Goal: Complete application form: Complete application form

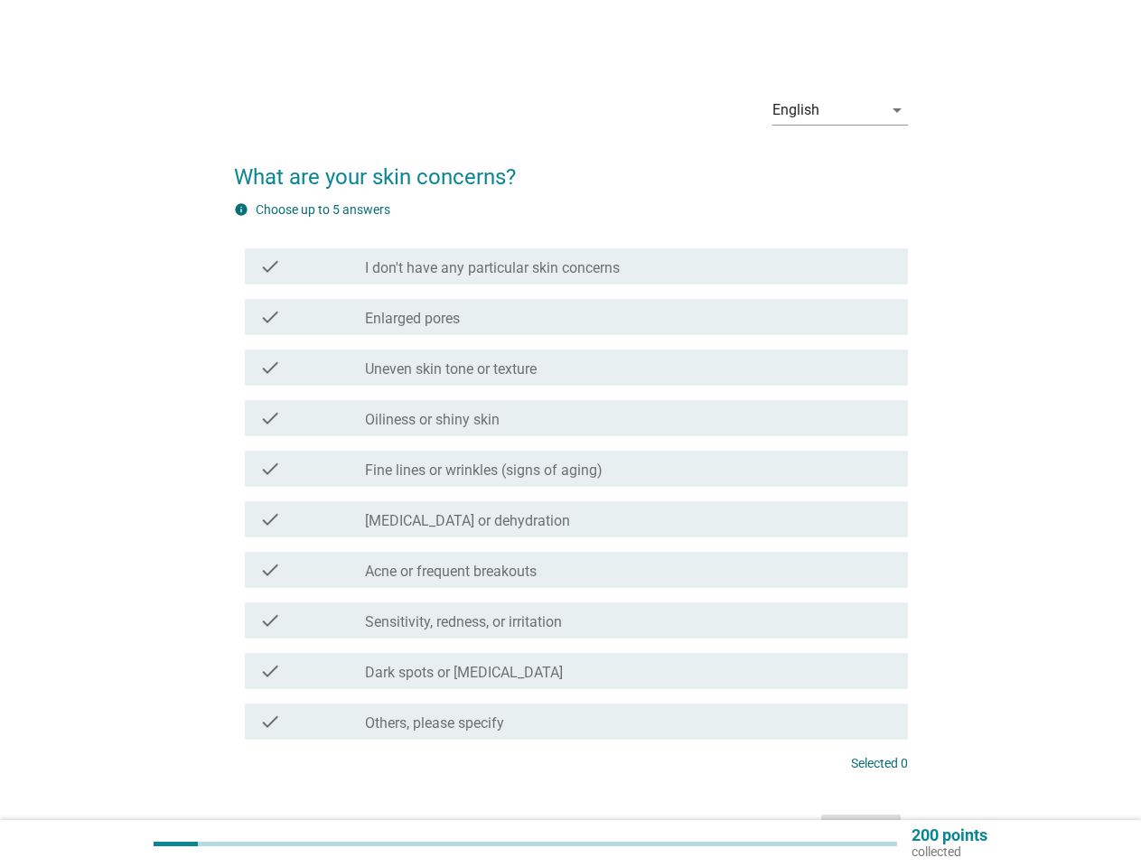
click at [571, 467] on label "Fine lines or wrinkles (signs of aging)" at bounding box center [484, 471] width 238 height 18
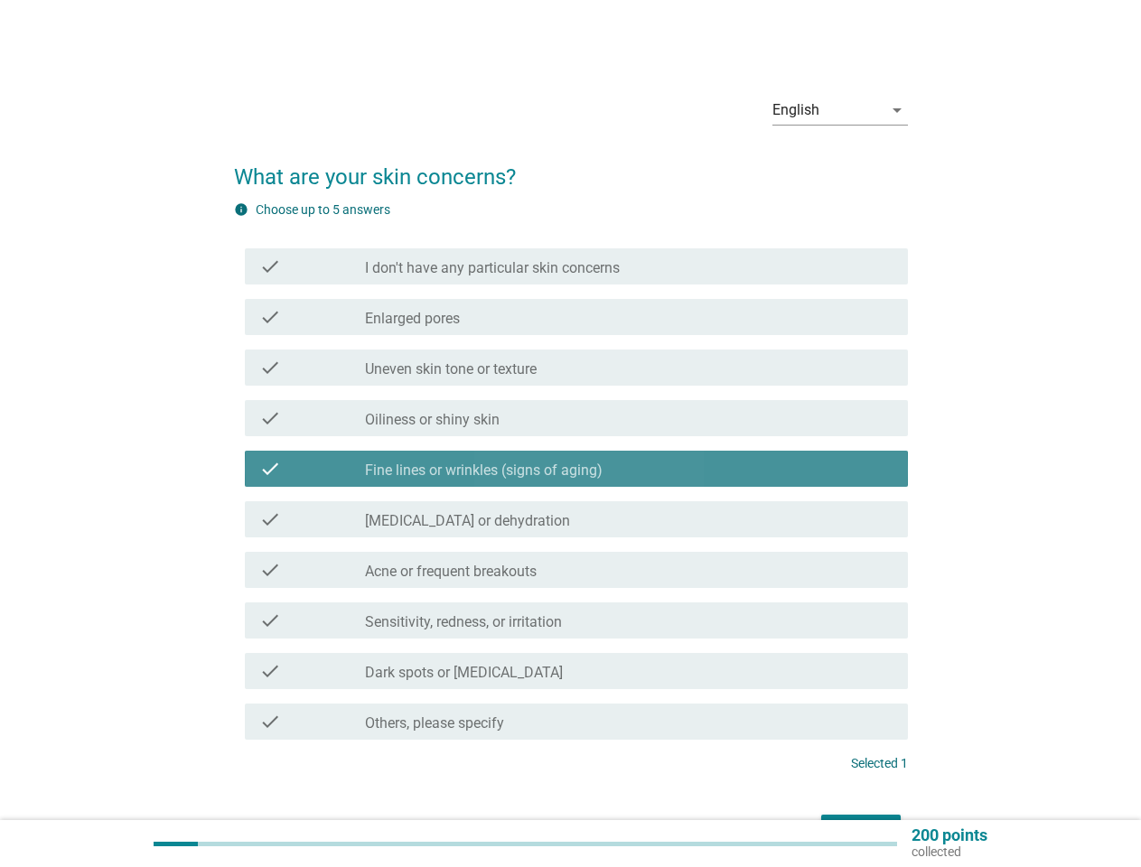
click at [840, 110] on div "English" at bounding box center [827, 110] width 110 height 29
click at [571, 487] on div "check check_box Fine lines or wrinkles (signs of aging)" at bounding box center [571, 469] width 674 height 51
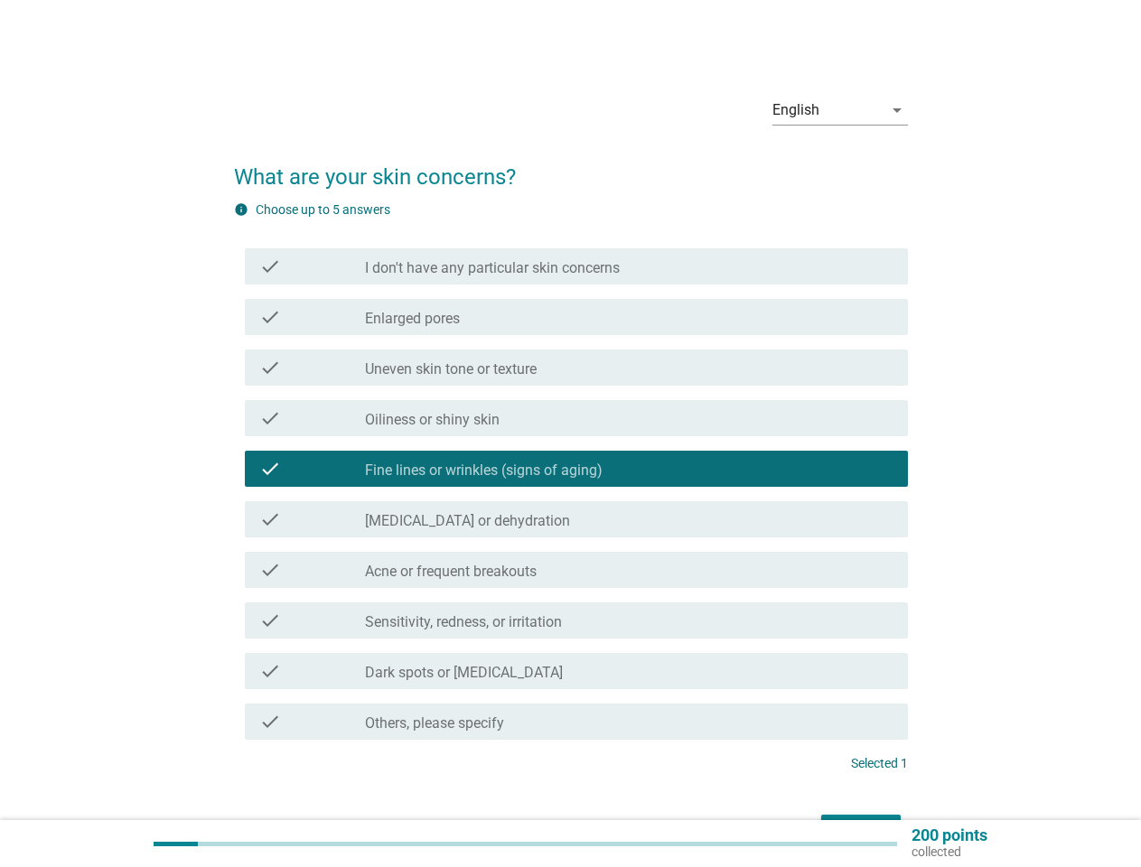
click at [576, 266] on label "I don't have any particular skin concerns" at bounding box center [492, 268] width 255 height 18
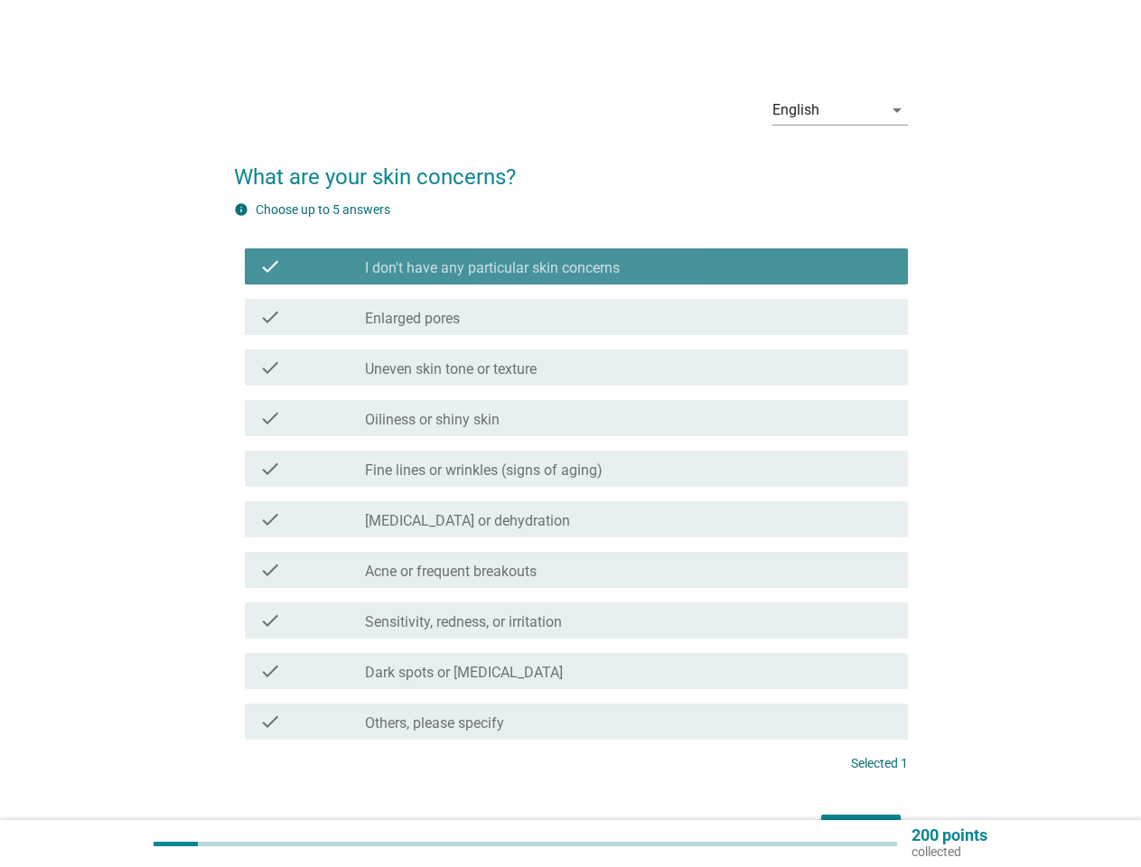
click at [576, 266] on label "I don't have any particular skin concerns" at bounding box center [492, 268] width 255 height 18
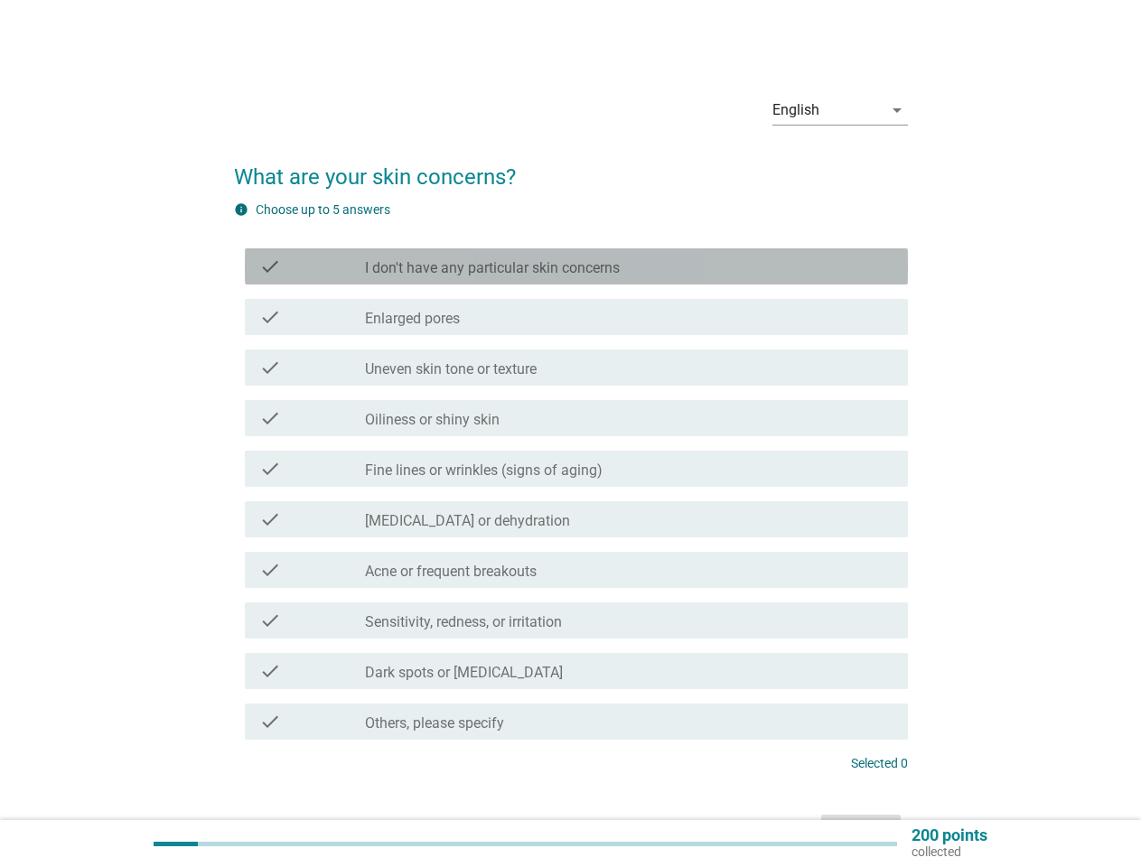
click at [492, 268] on label "I don't have any particular skin concerns" at bounding box center [492, 268] width 255 height 18
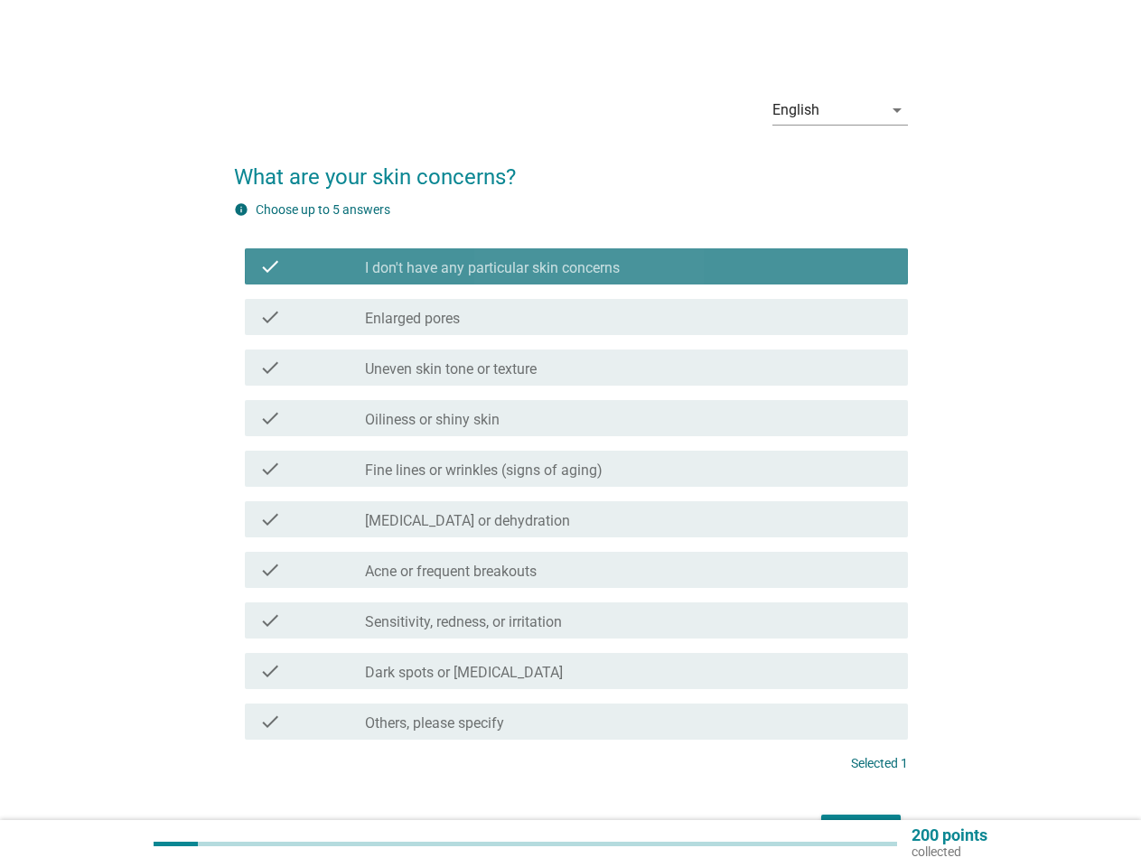
click at [492, 268] on label "I don't have any particular skin concerns" at bounding box center [492, 268] width 255 height 18
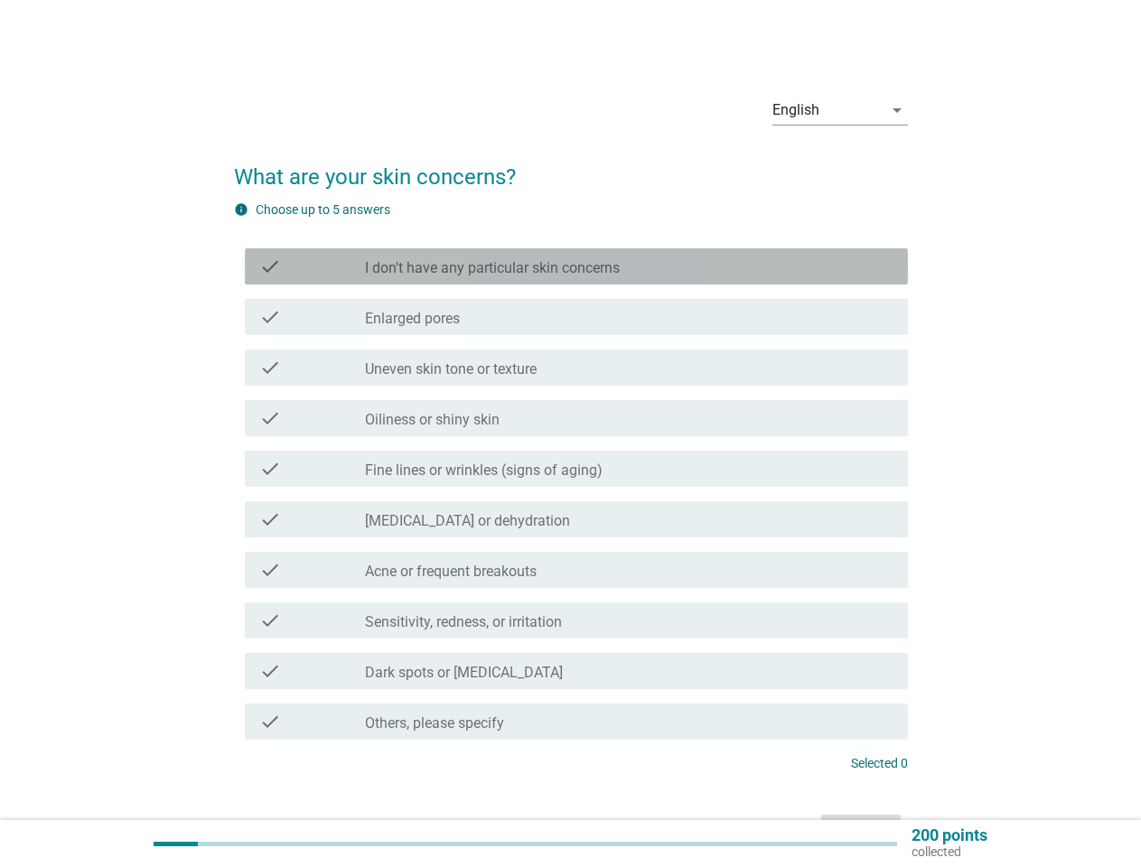
click at [576, 317] on div "check_box_outline_blank Enlarged pores" at bounding box center [629, 317] width 528 height 22
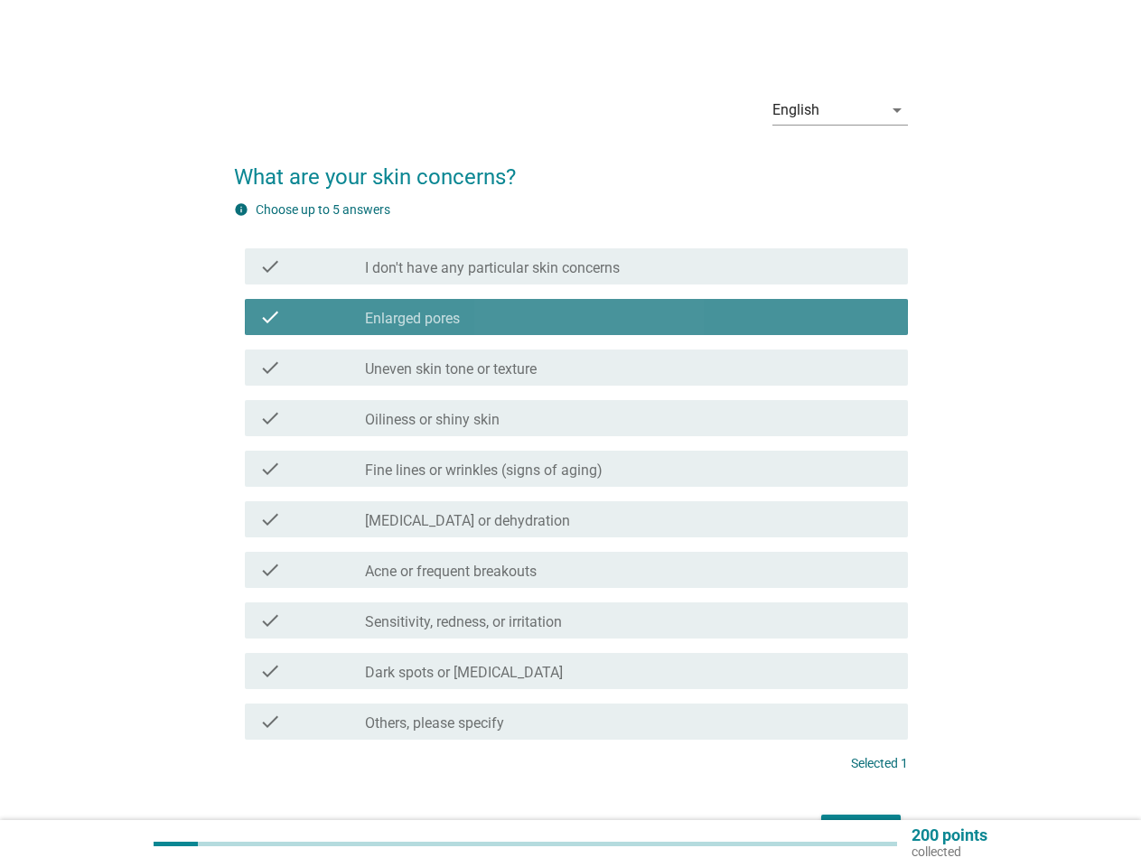
click at [576, 317] on div "check_box_outline_blank Enlarged pores" at bounding box center [629, 317] width 528 height 22
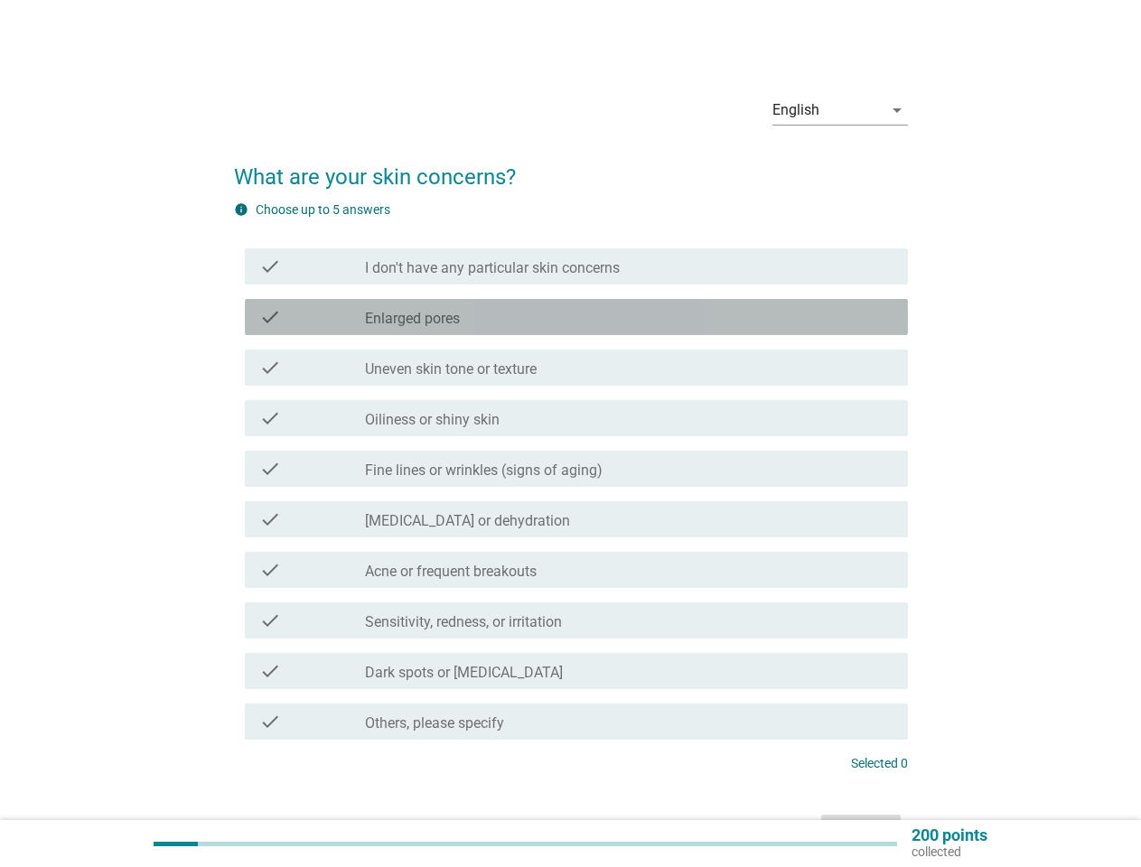
click at [412, 319] on label "Enlarged pores" at bounding box center [412, 319] width 95 height 18
